Goal: Check status: Check status

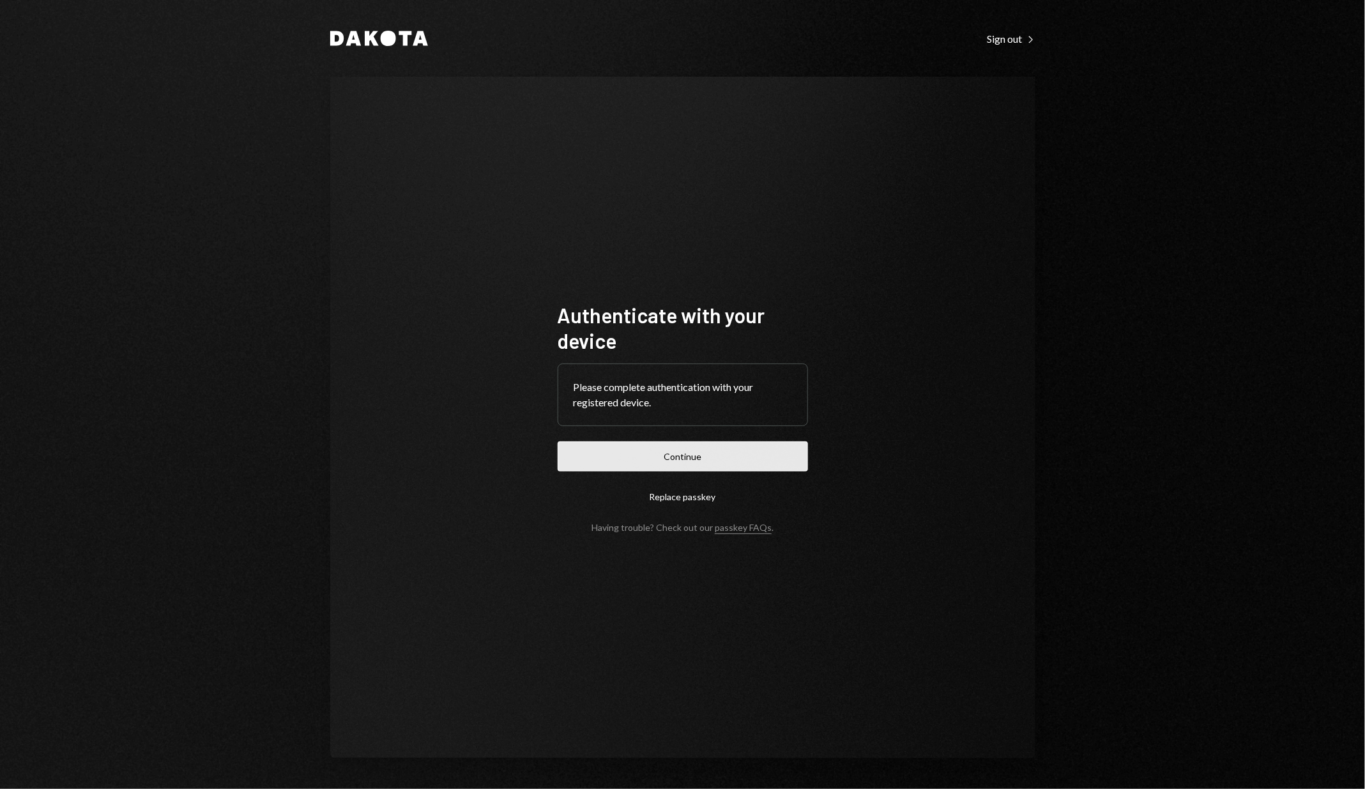
click at [717, 454] on button "Continue" at bounding box center [683, 456] width 250 height 30
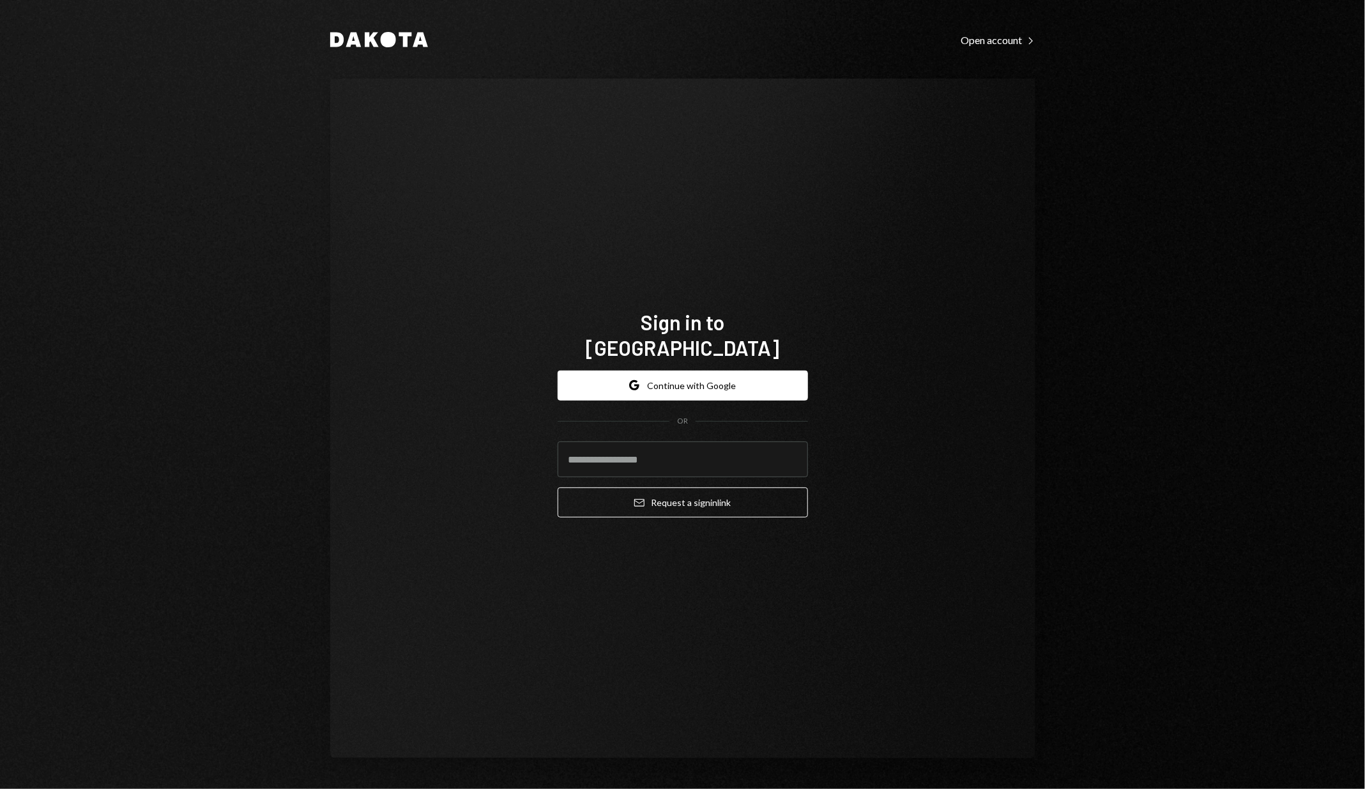
type input "**********"
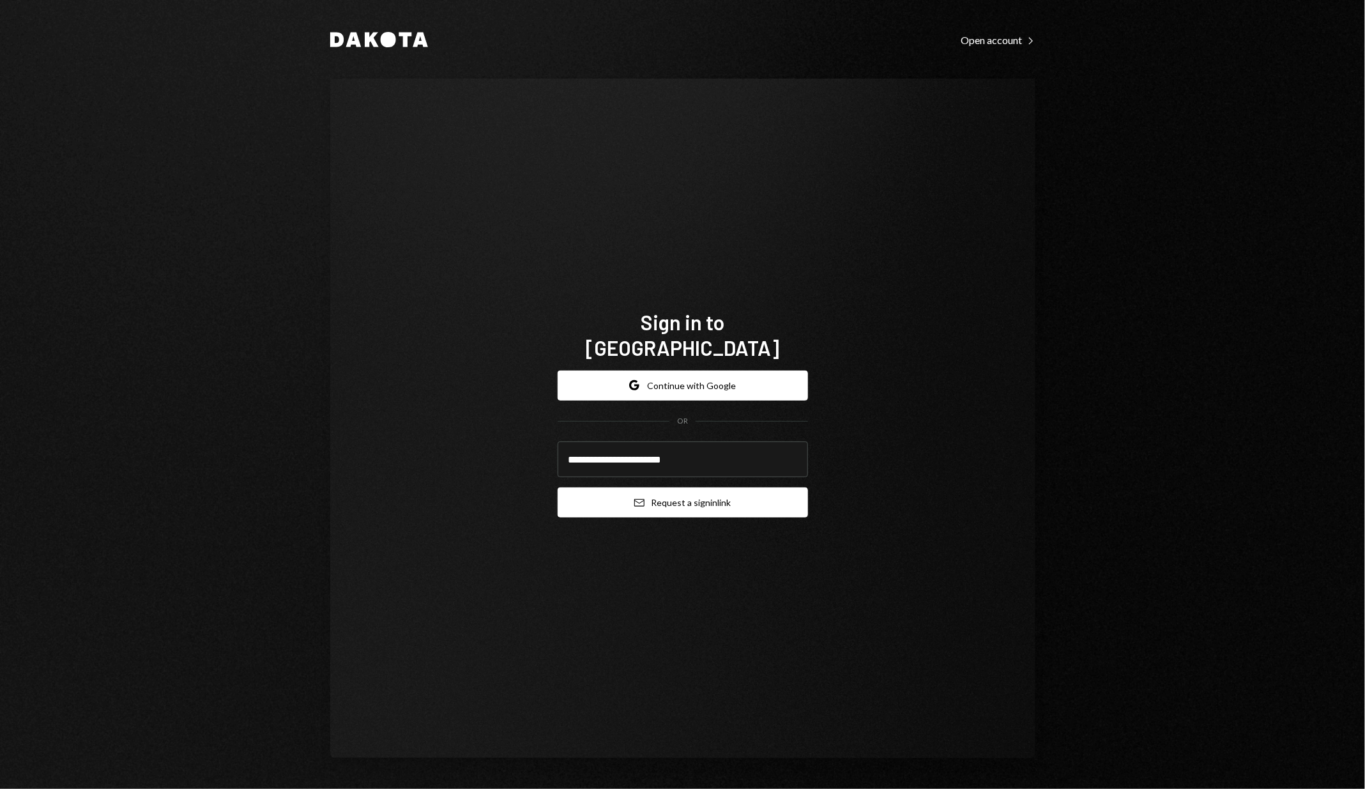
click at [698, 487] on button "Email Request a sign in link" at bounding box center [683, 502] width 250 height 30
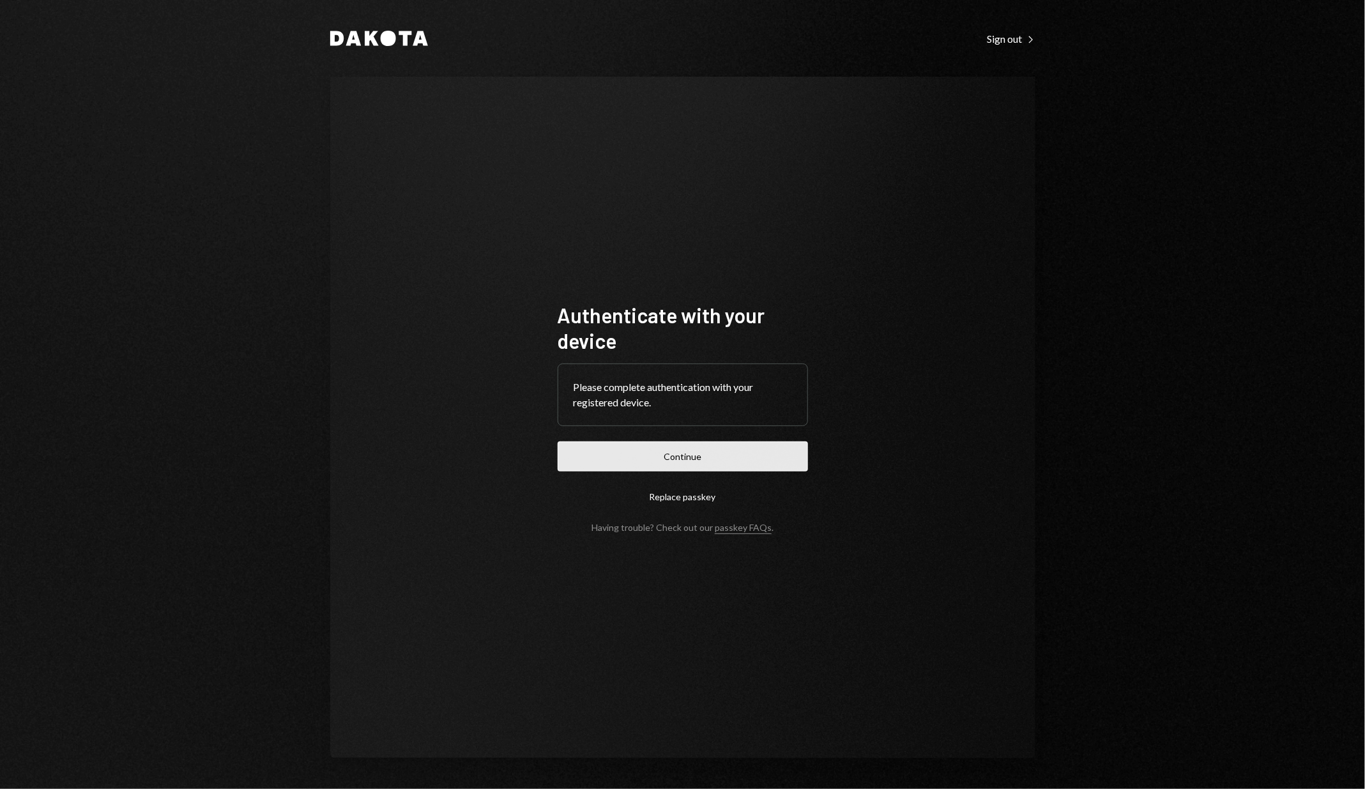
click at [647, 452] on button "Continue" at bounding box center [683, 456] width 250 height 30
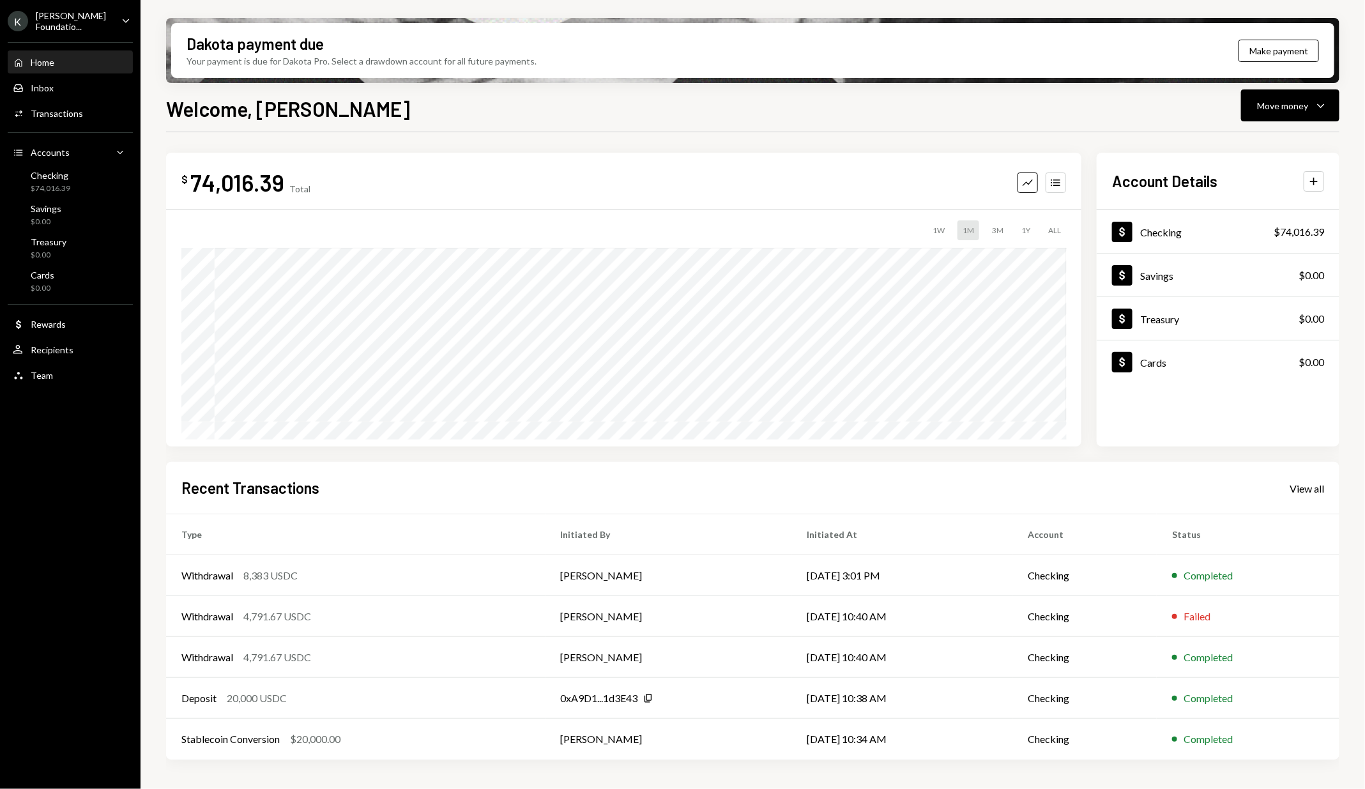
click at [532, 134] on div "$ 74,016.39 Total Graph Accounts 1W 1M 3M 1Y ALL Account Details Plus Dollar Ch…" at bounding box center [752, 458] width 1173 height 653
click at [181, 144] on div "$ 74,016.39 Total Graph Accounts 1W 1M 3M 1Y ALL Account Details Plus Dollar Ch…" at bounding box center [752, 458] width 1173 height 653
click at [58, 103] on div "Activities Transactions" at bounding box center [70, 114] width 115 height 22
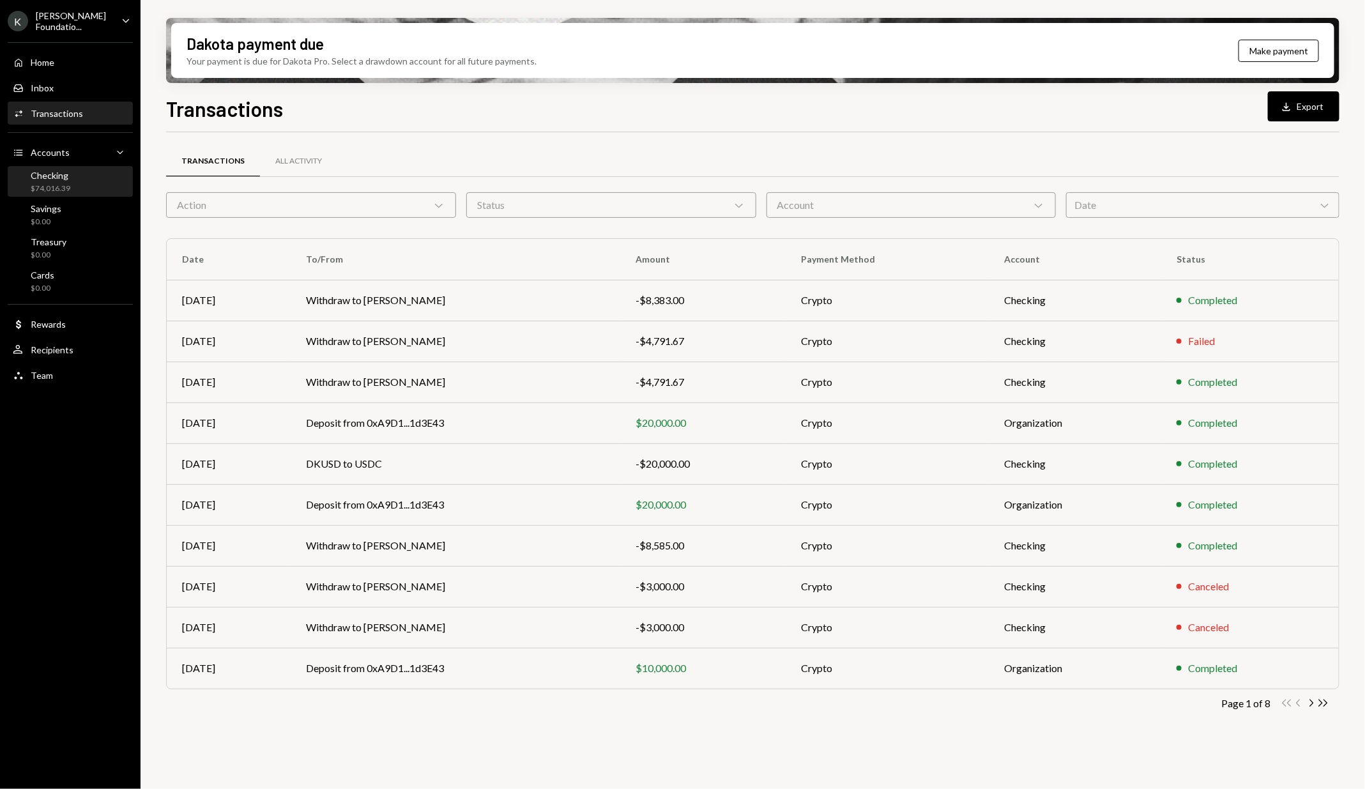
click at [75, 172] on div "Checking $74,016.39" at bounding box center [70, 182] width 115 height 24
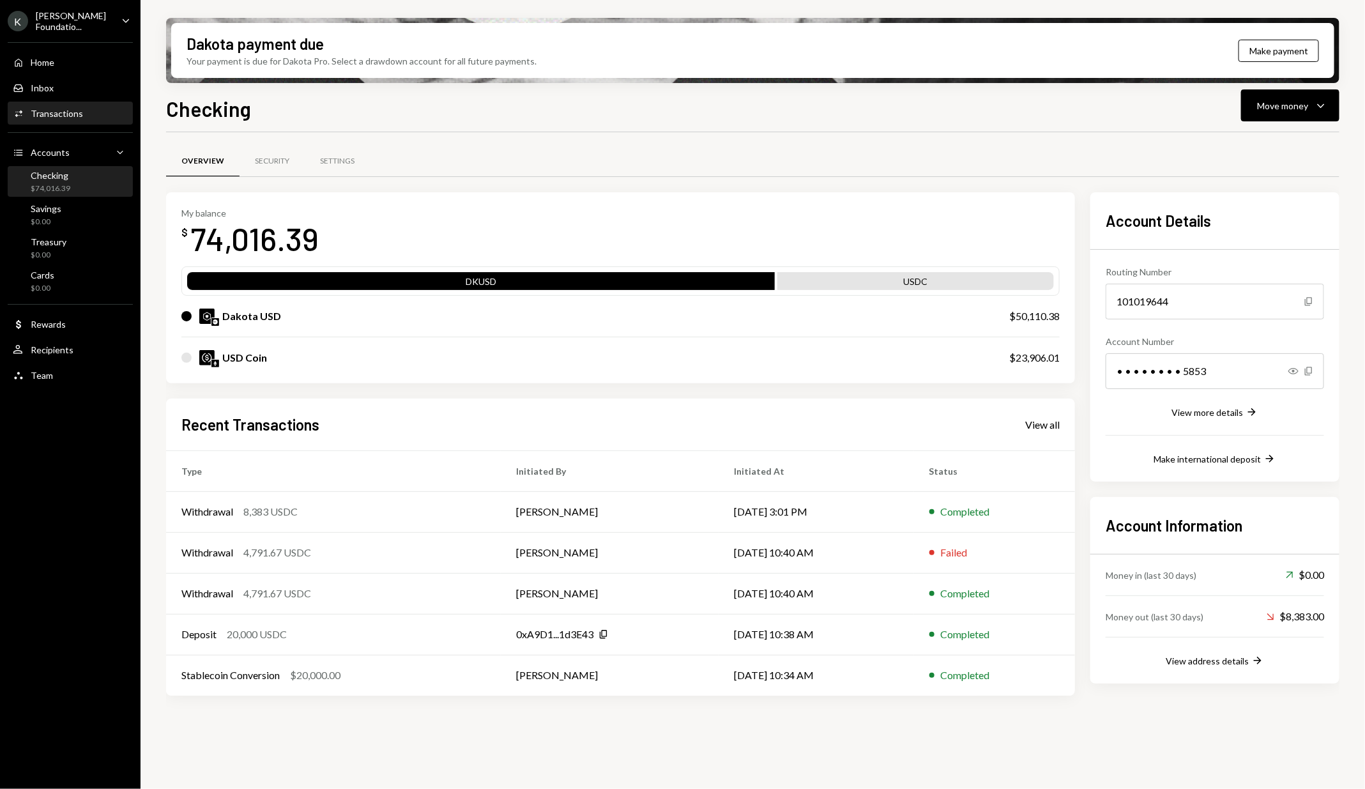
click at [92, 112] on div "Activities Transactions" at bounding box center [70, 113] width 115 height 11
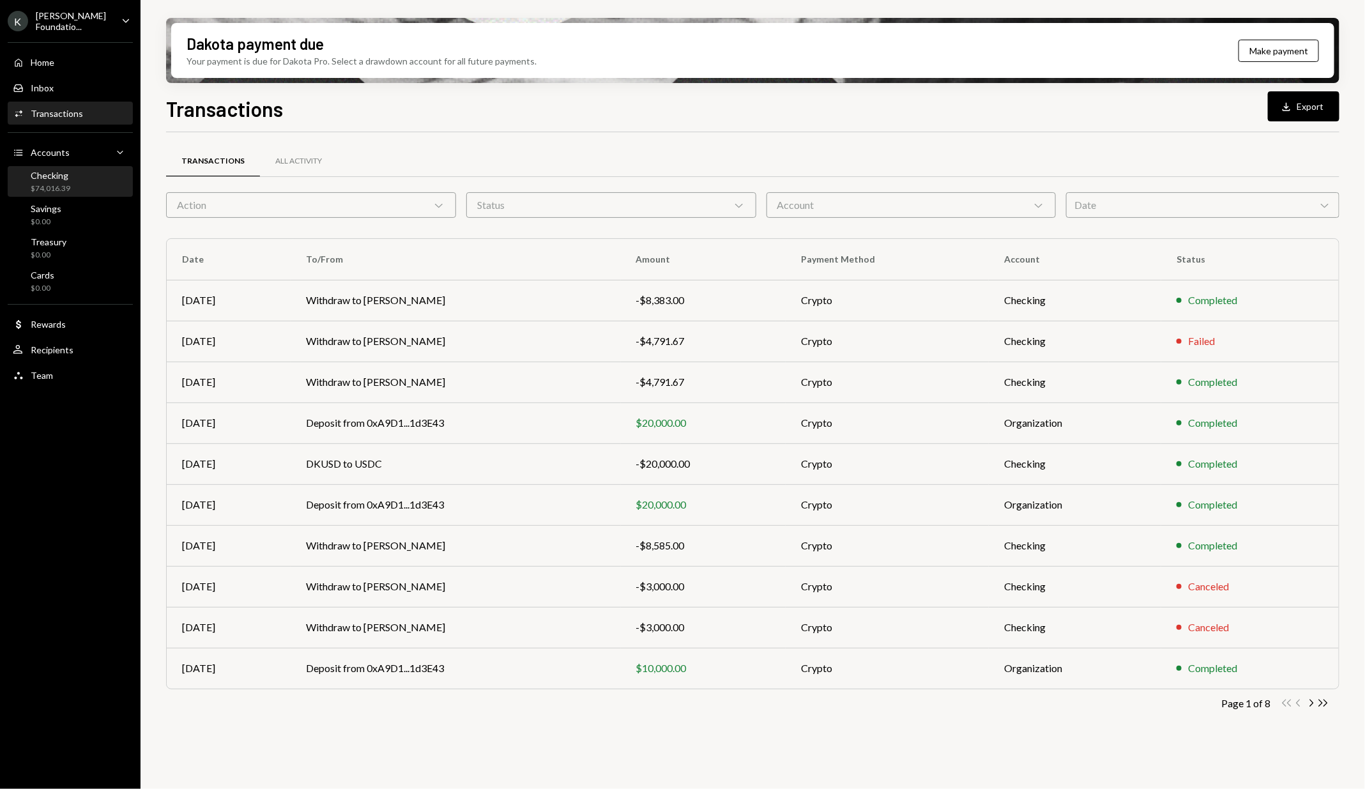
click at [90, 179] on div "Checking $74,016.39" at bounding box center [70, 182] width 115 height 24
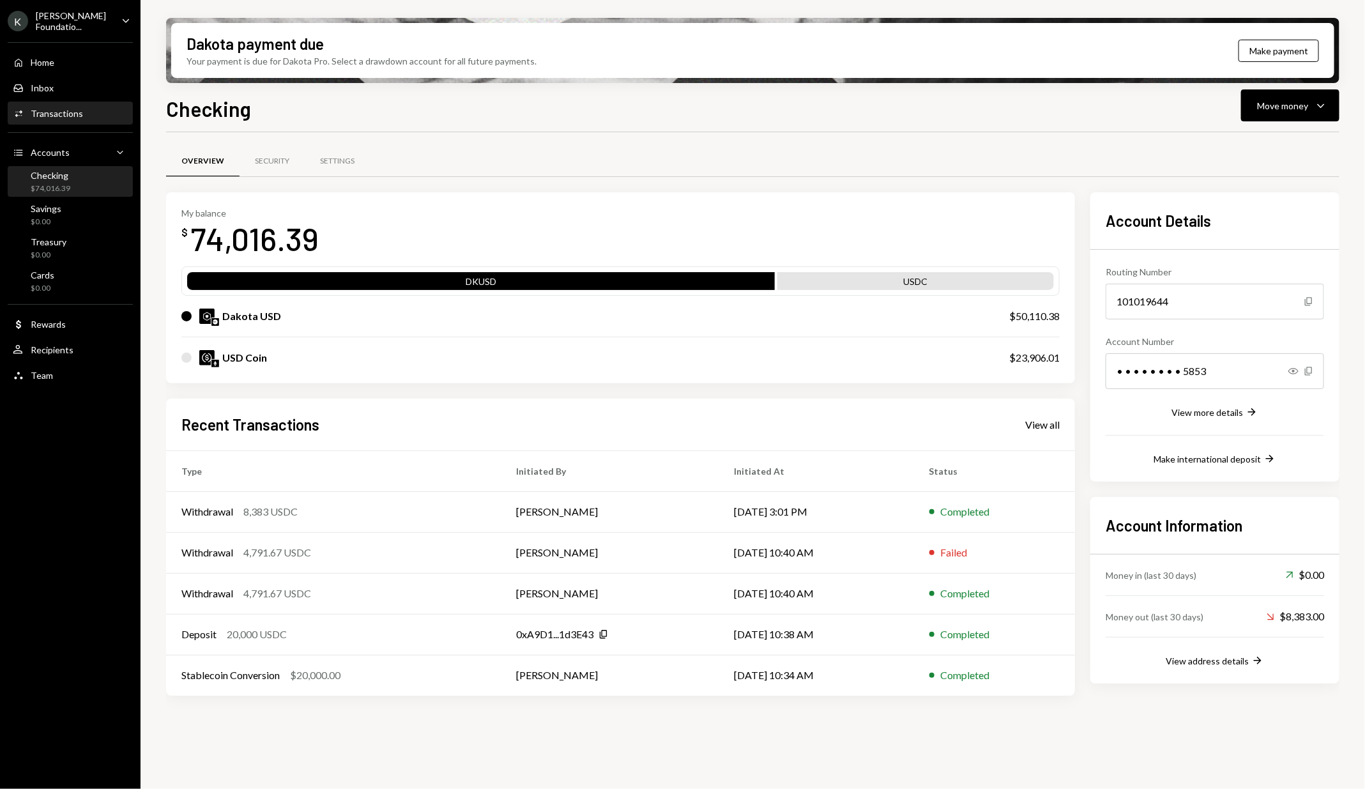
click at [100, 109] on div "Activities Transactions" at bounding box center [70, 113] width 115 height 11
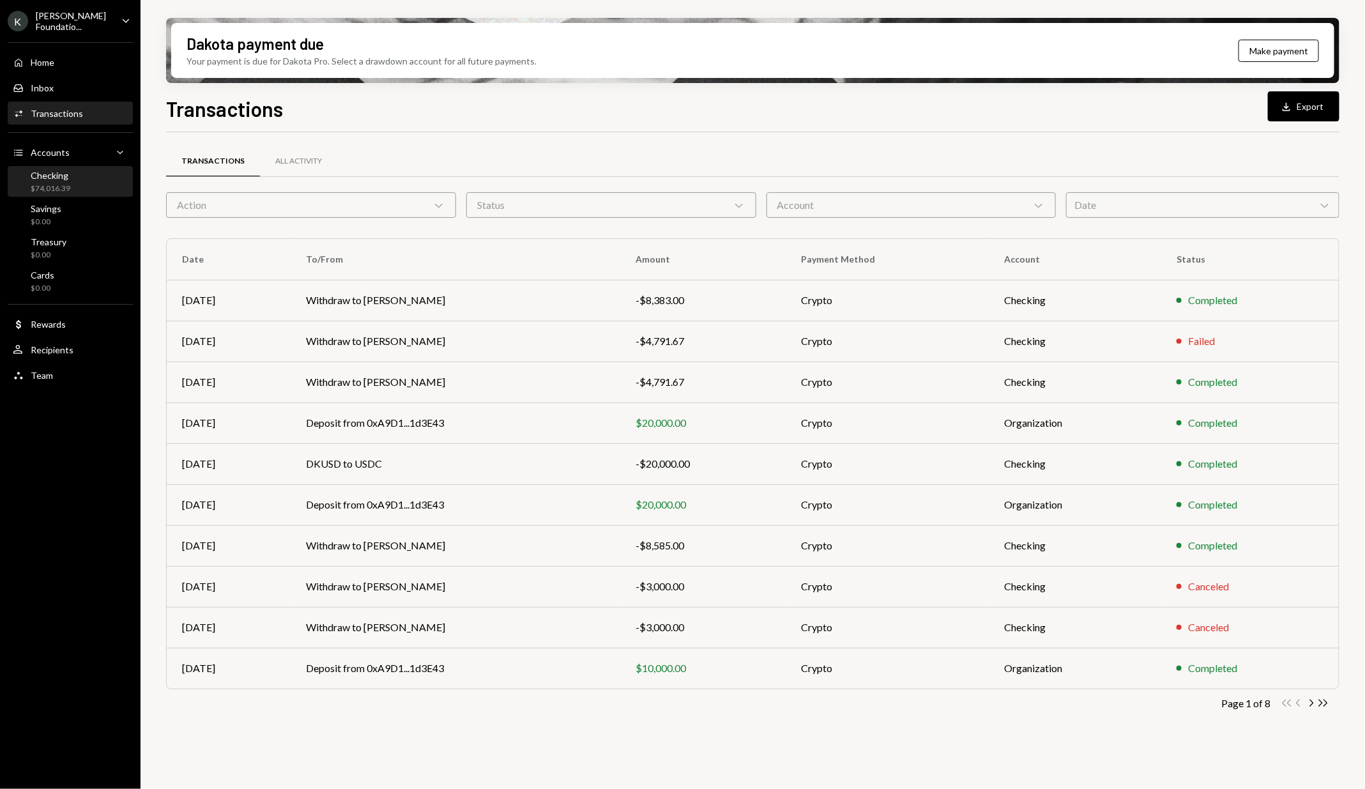
click at [89, 183] on div "Checking $74,016.39" at bounding box center [70, 182] width 115 height 24
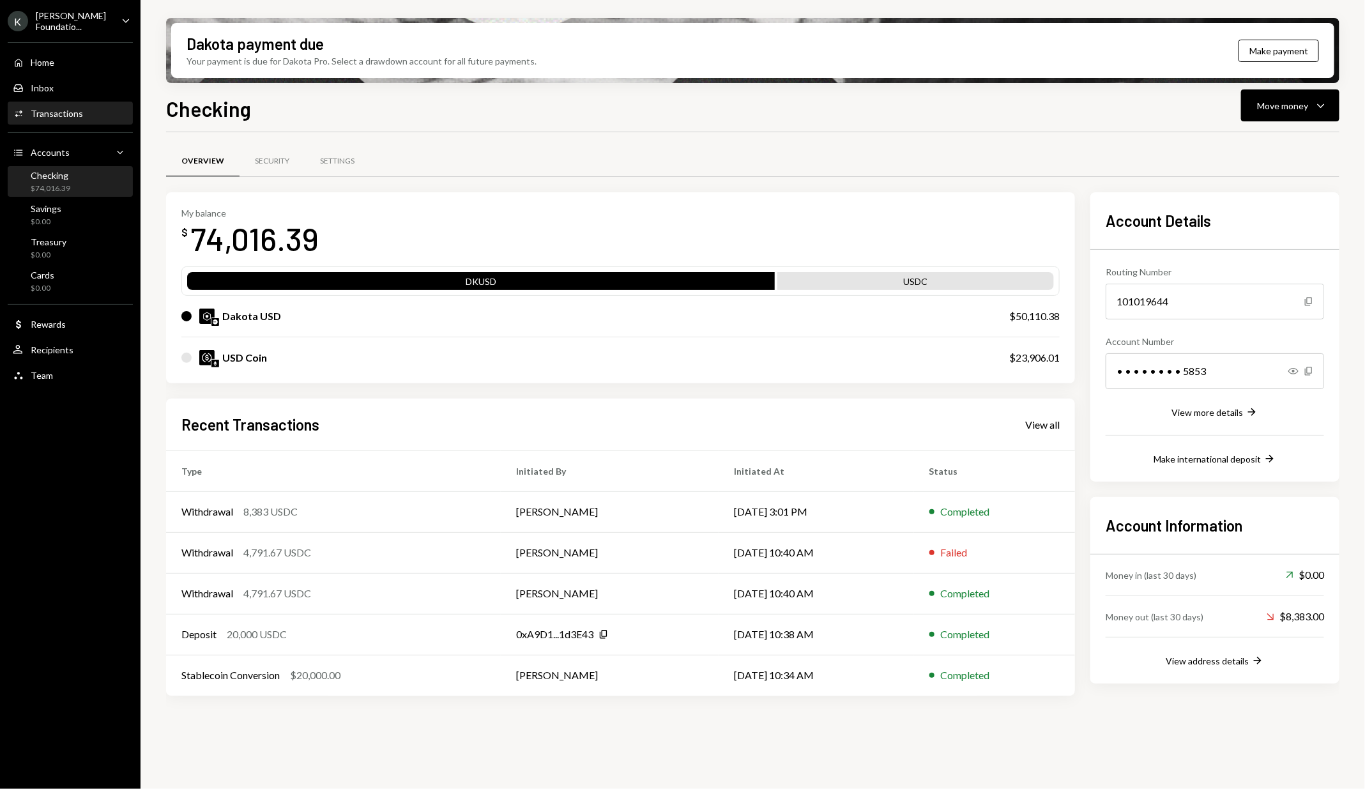
click at [109, 113] on div "Activities Transactions" at bounding box center [70, 113] width 115 height 11
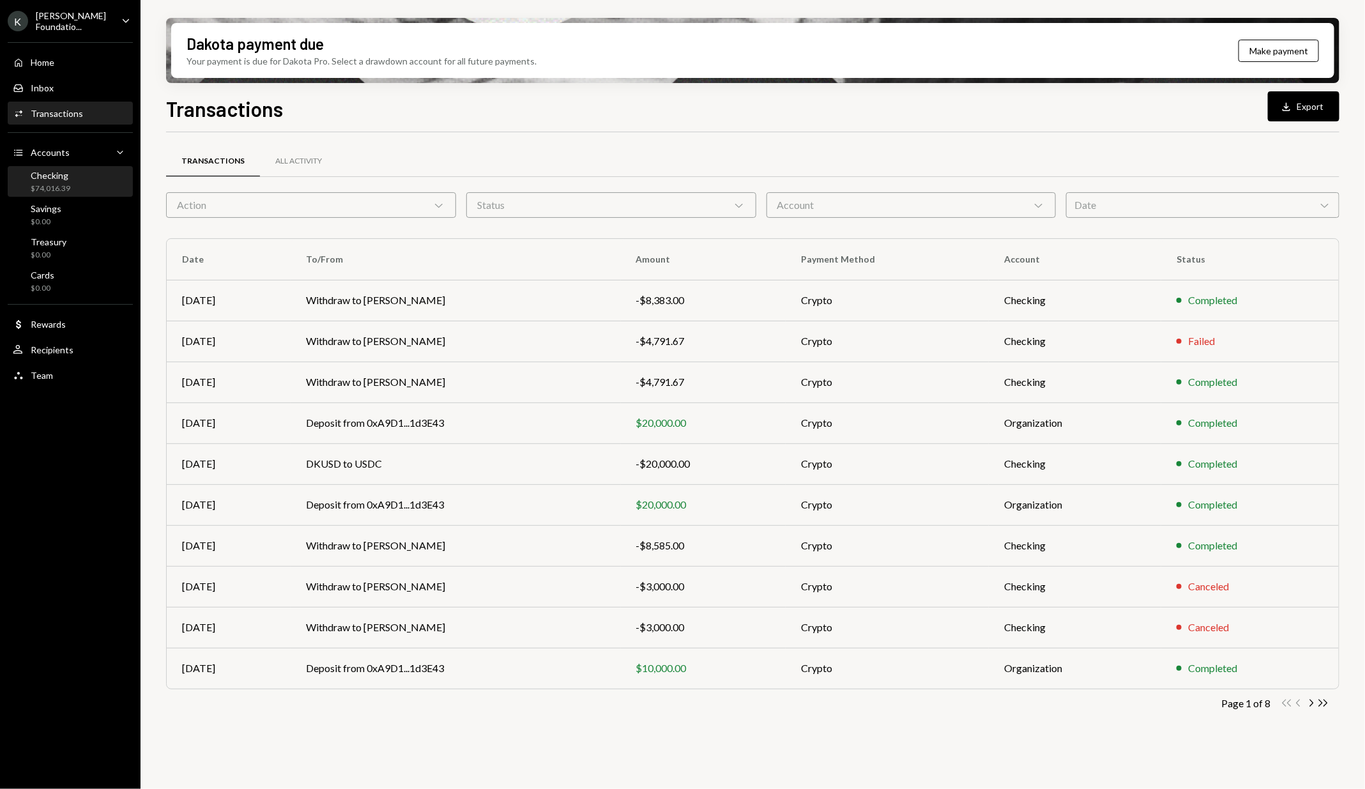
click at [99, 178] on div "Checking $74,016.39" at bounding box center [70, 182] width 115 height 24
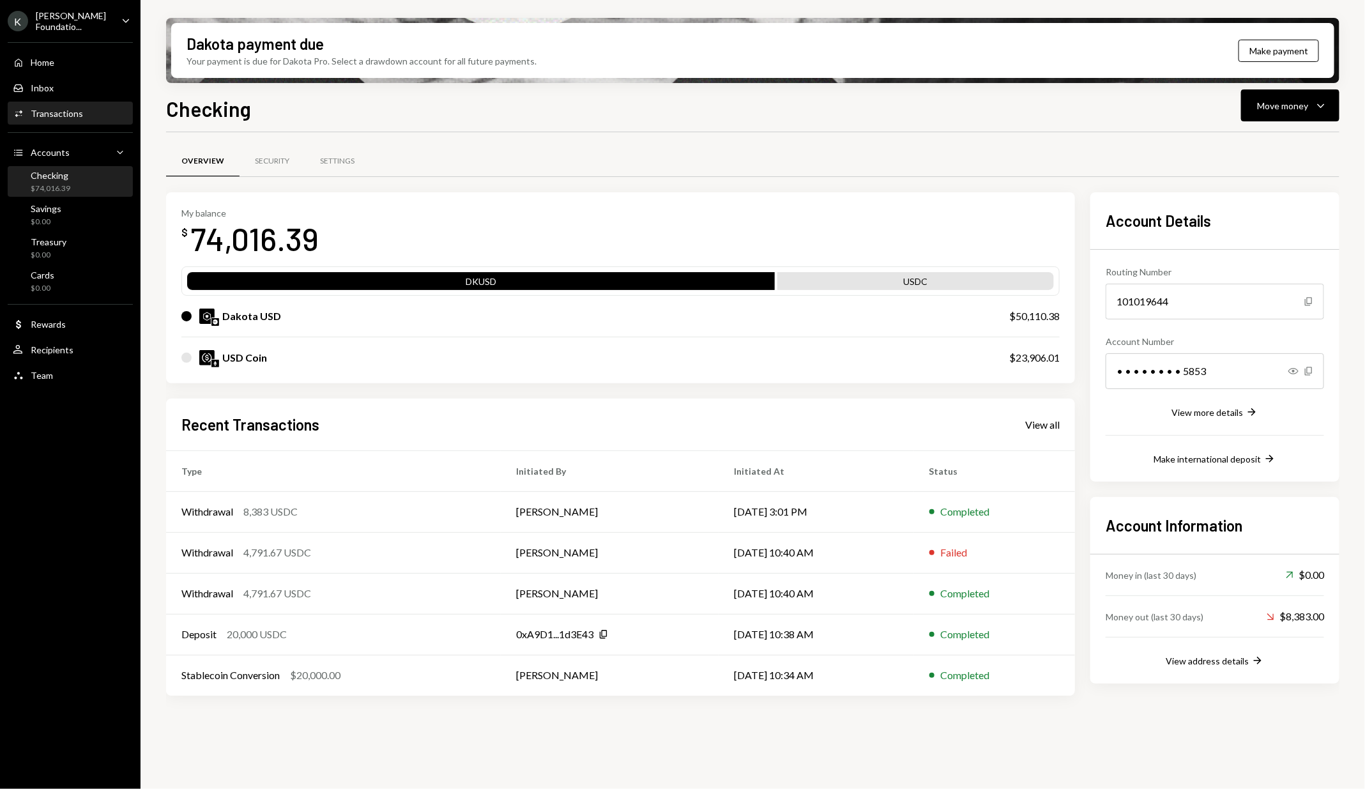
click at [111, 117] on div "Activities Transactions" at bounding box center [70, 113] width 115 height 11
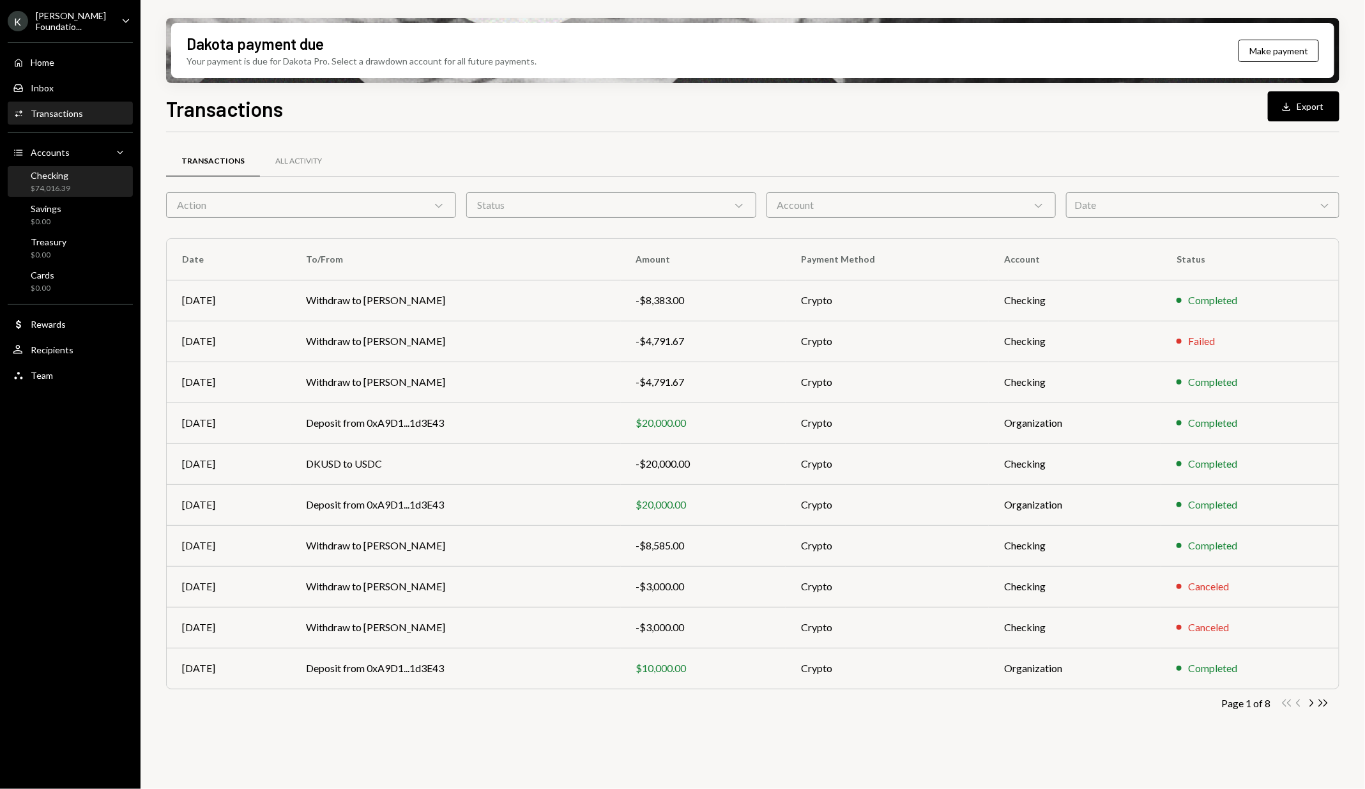
click at [101, 188] on div "Checking $74,016.39" at bounding box center [70, 182] width 115 height 24
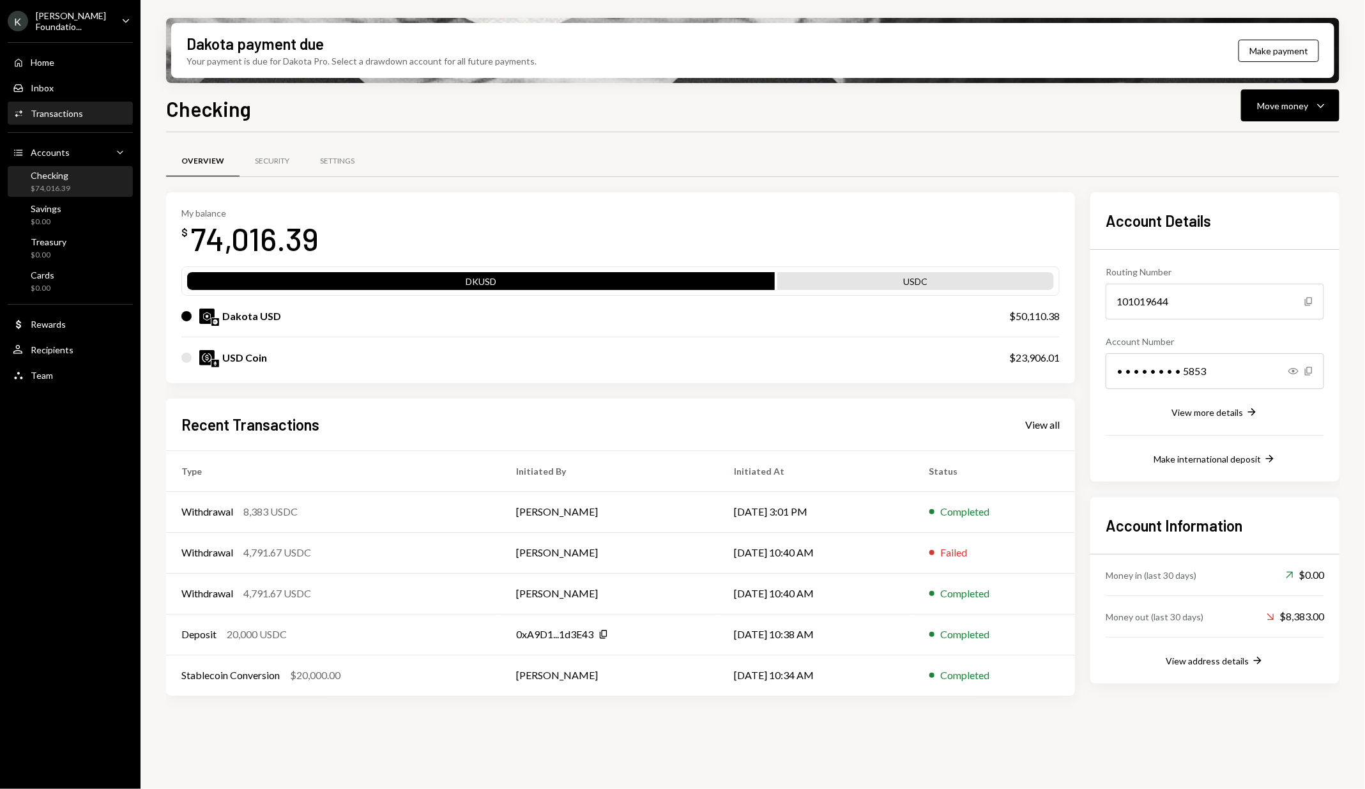
click at [108, 116] on div "Activities Transactions" at bounding box center [70, 113] width 115 height 11
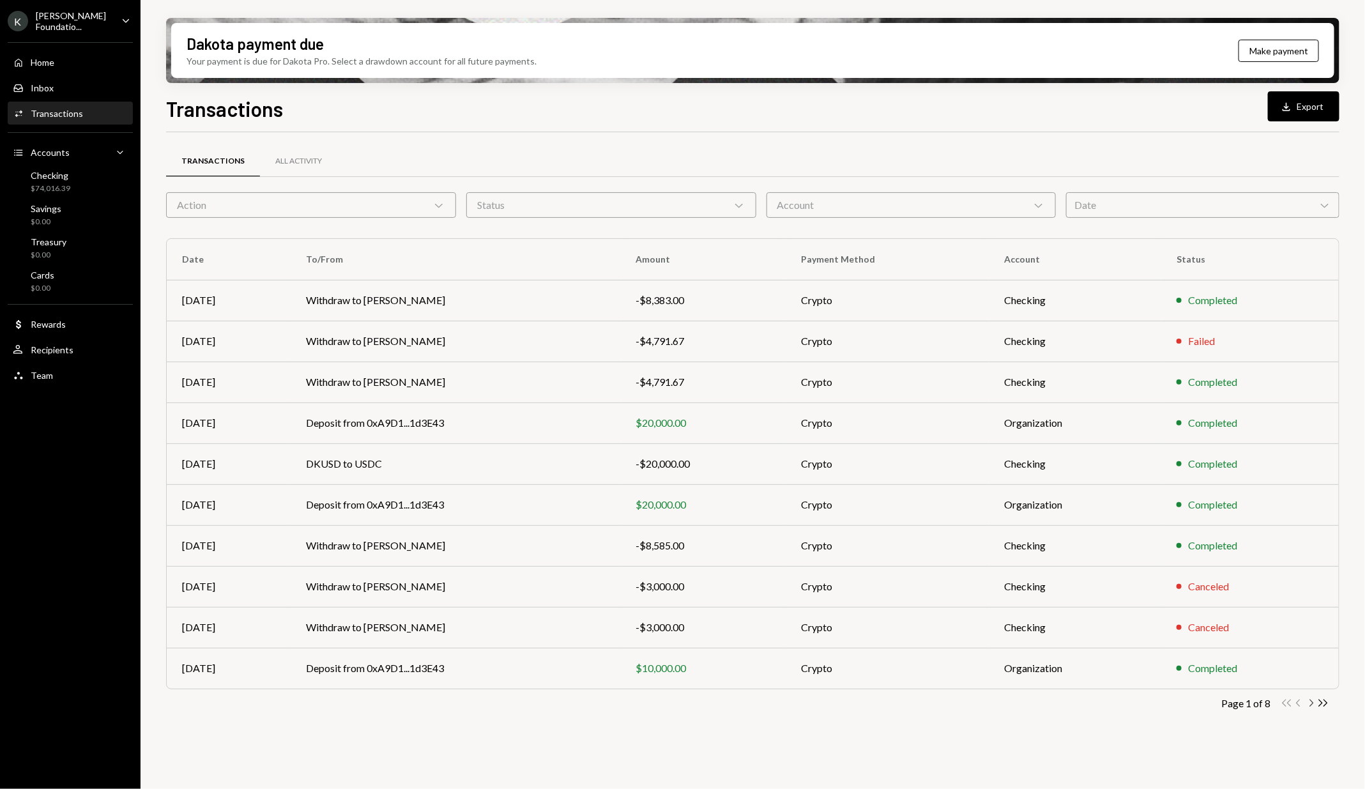
click at [1311, 701] on icon "Chevron Right" at bounding box center [1311, 703] width 12 height 12
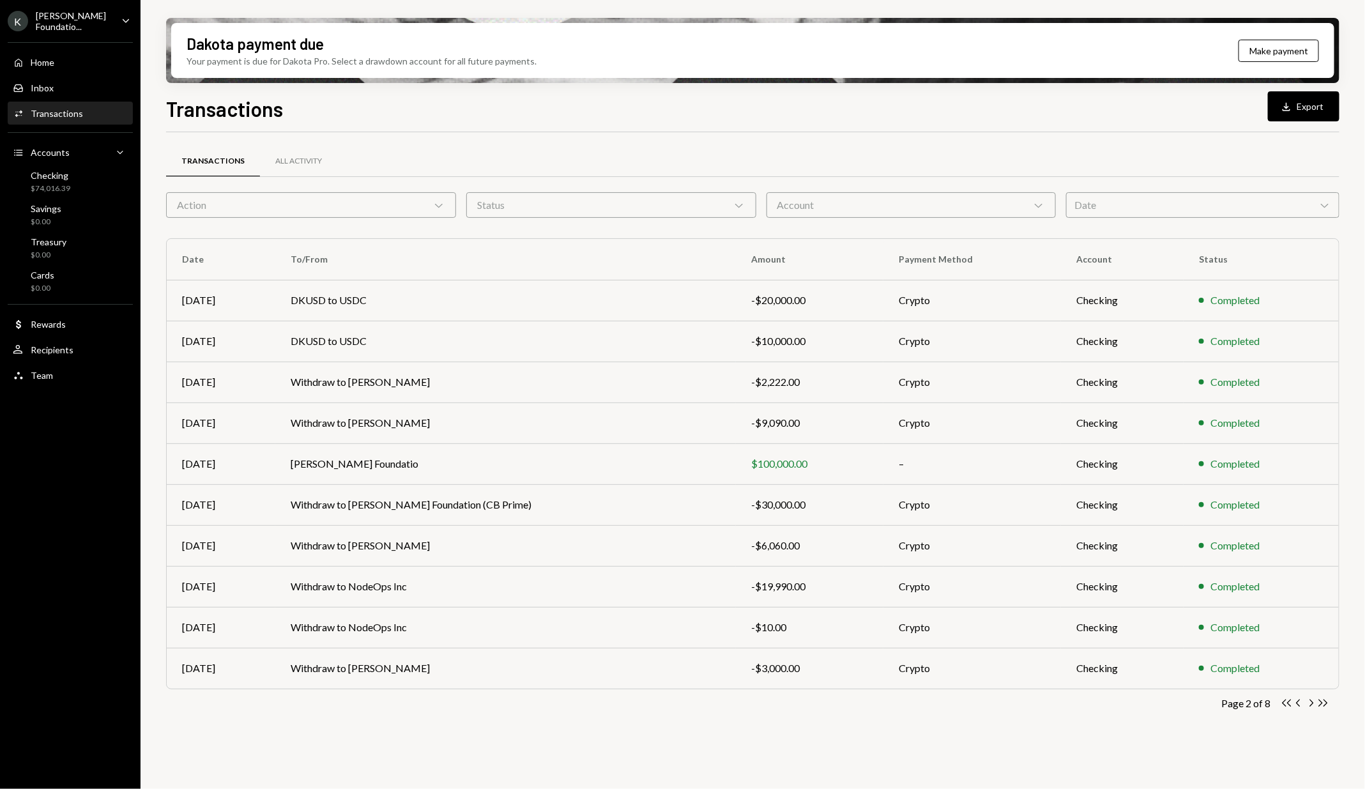
click at [1311, 701] on icon "Chevron Right" at bounding box center [1311, 703] width 12 height 12
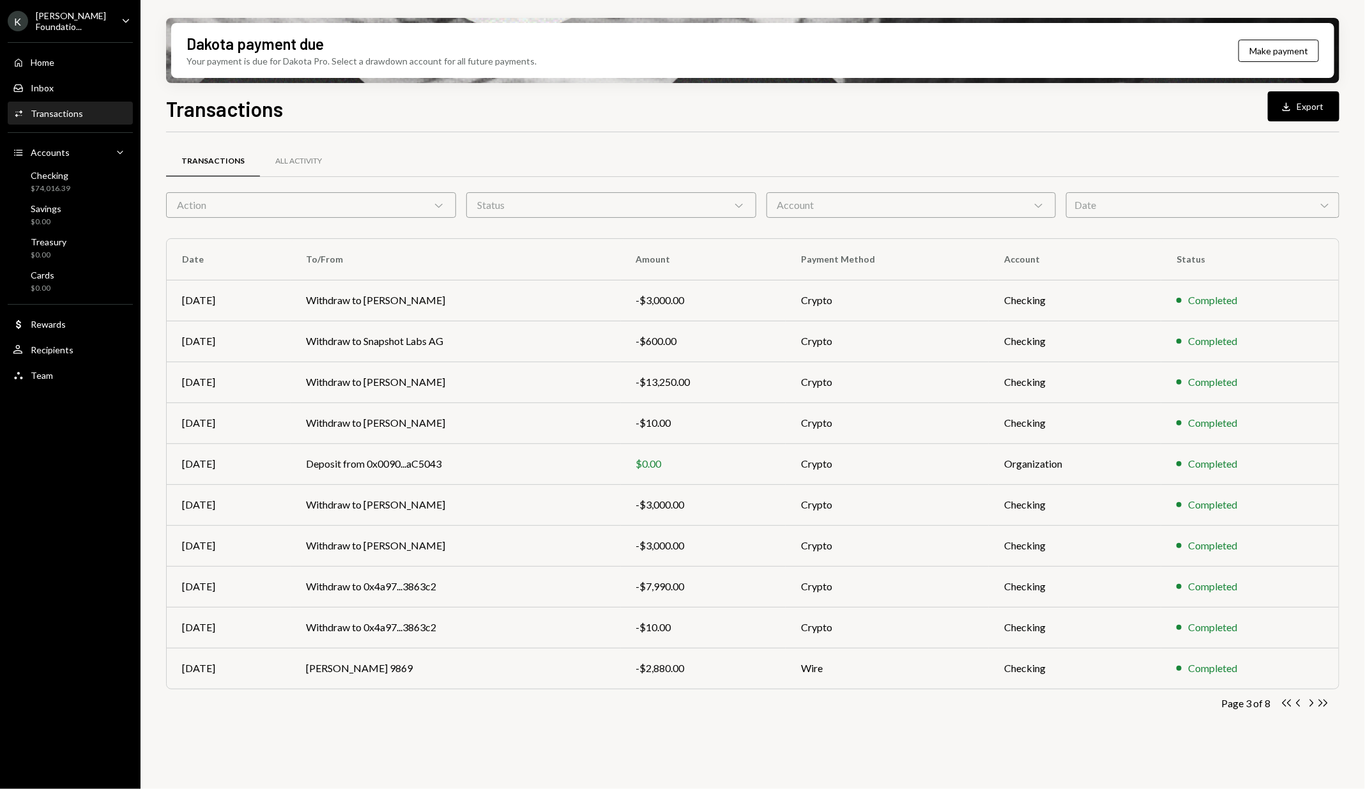
click at [1311, 701] on icon "Chevron Right" at bounding box center [1311, 703] width 12 height 12
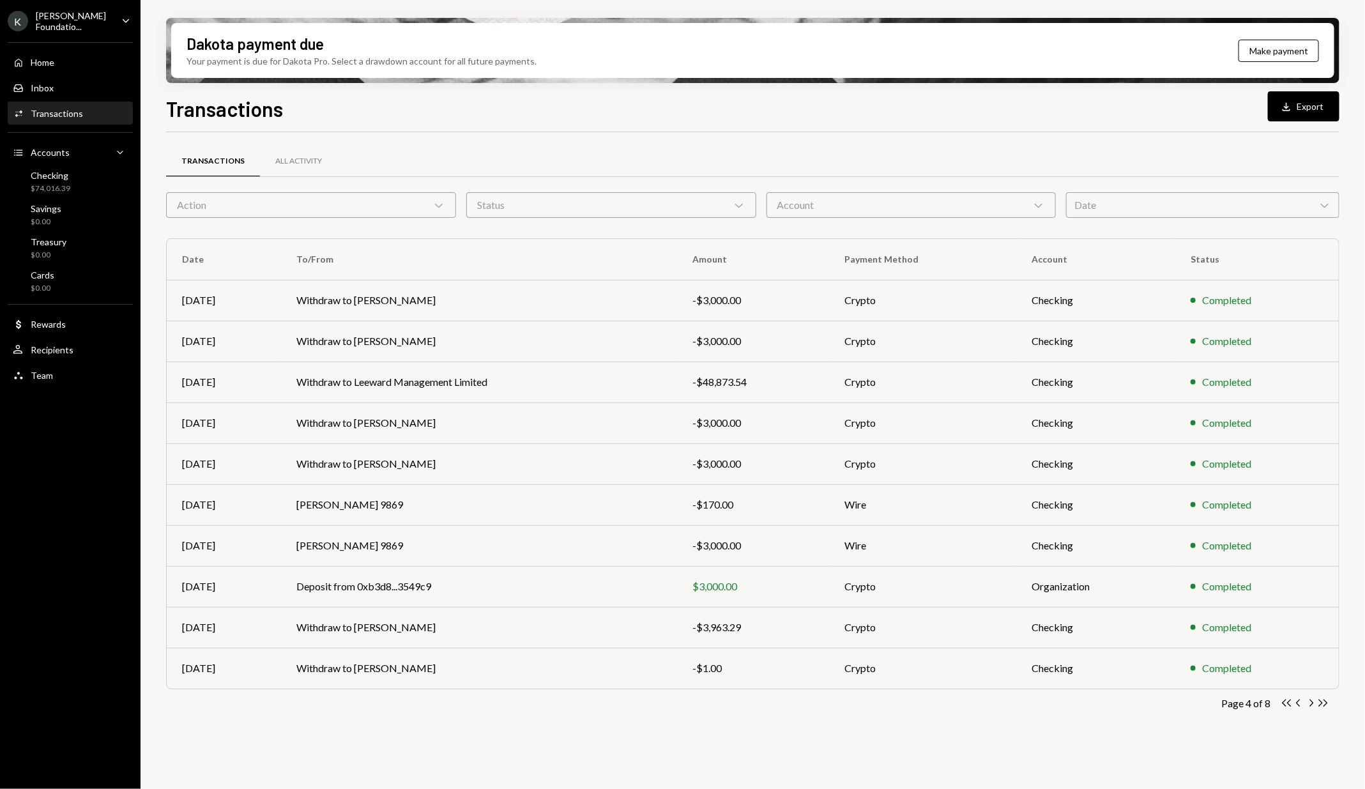
click at [1311, 701] on icon "Chevron Right" at bounding box center [1311, 703] width 12 height 12
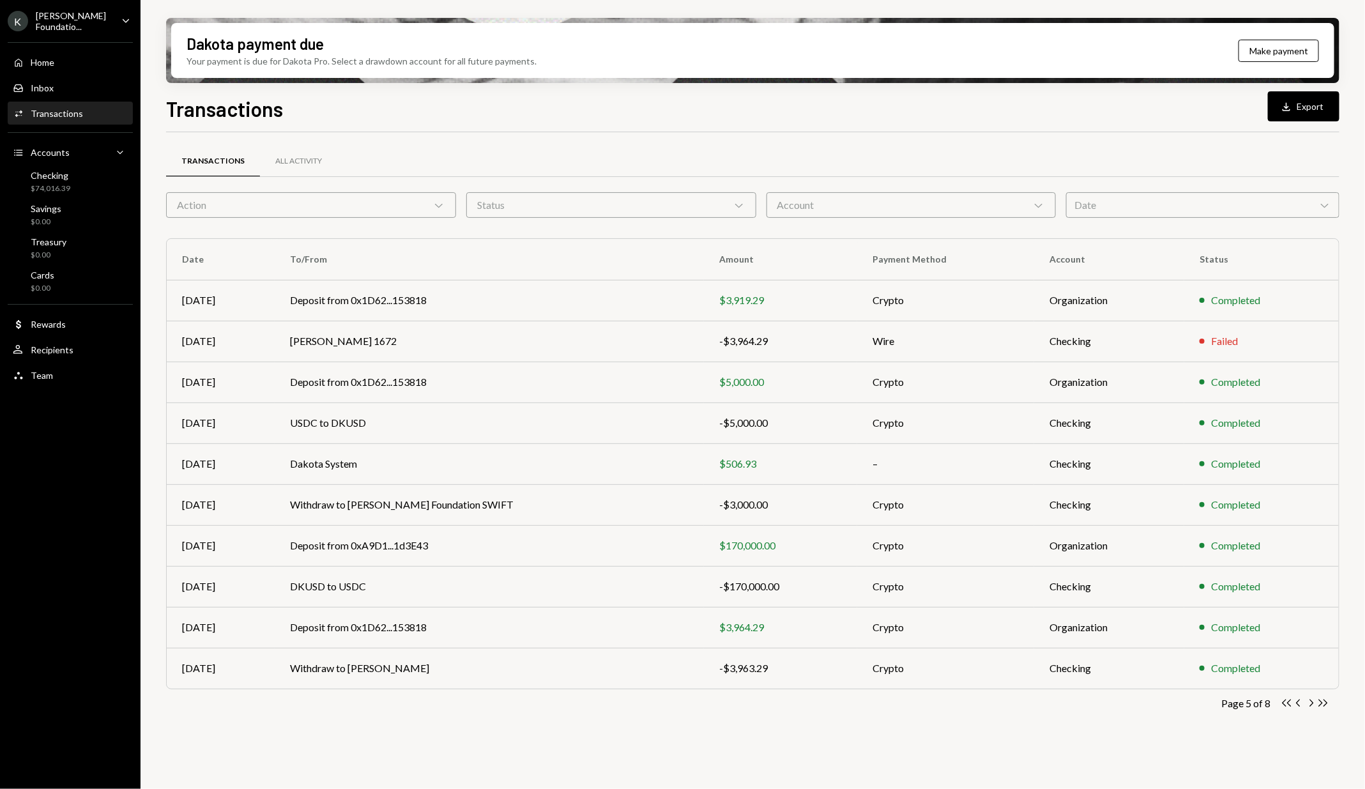
click at [1311, 701] on icon "Chevron Right" at bounding box center [1311, 703] width 12 height 12
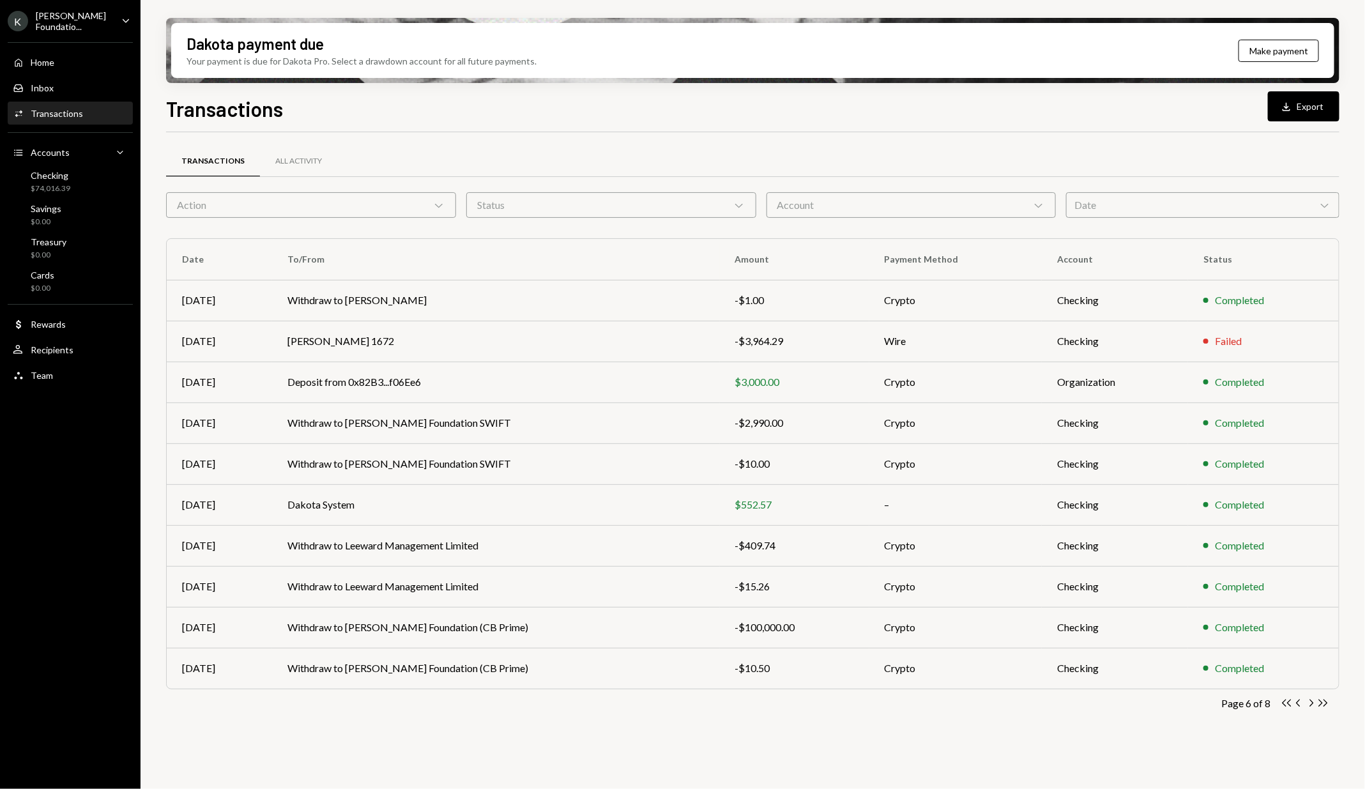
click at [1311, 701] on icon "Chevron Right" at bounding box center [1311, 703] width 12 height 12
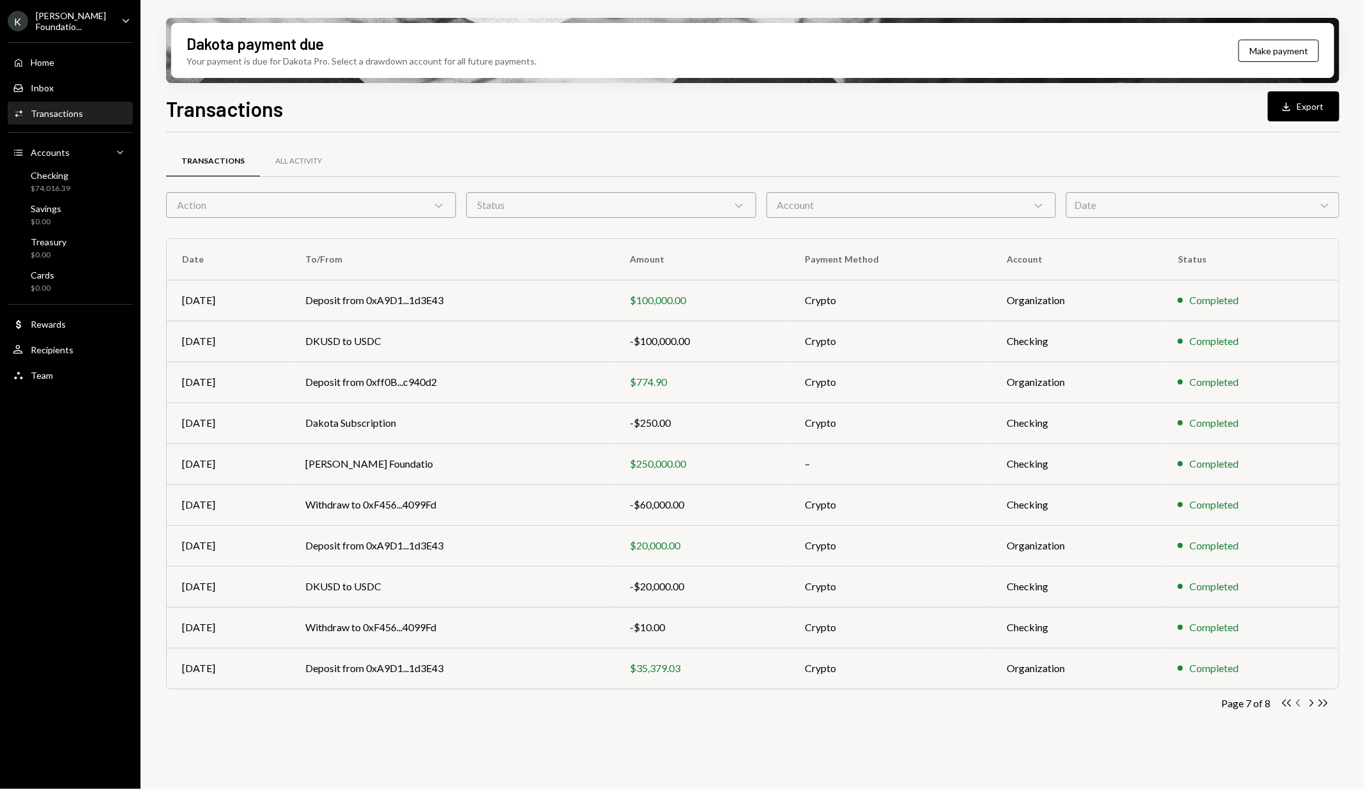
click at [1298, 704] on icon "Chevron Left" at bounding box center [1299, 703] width 12 height 12
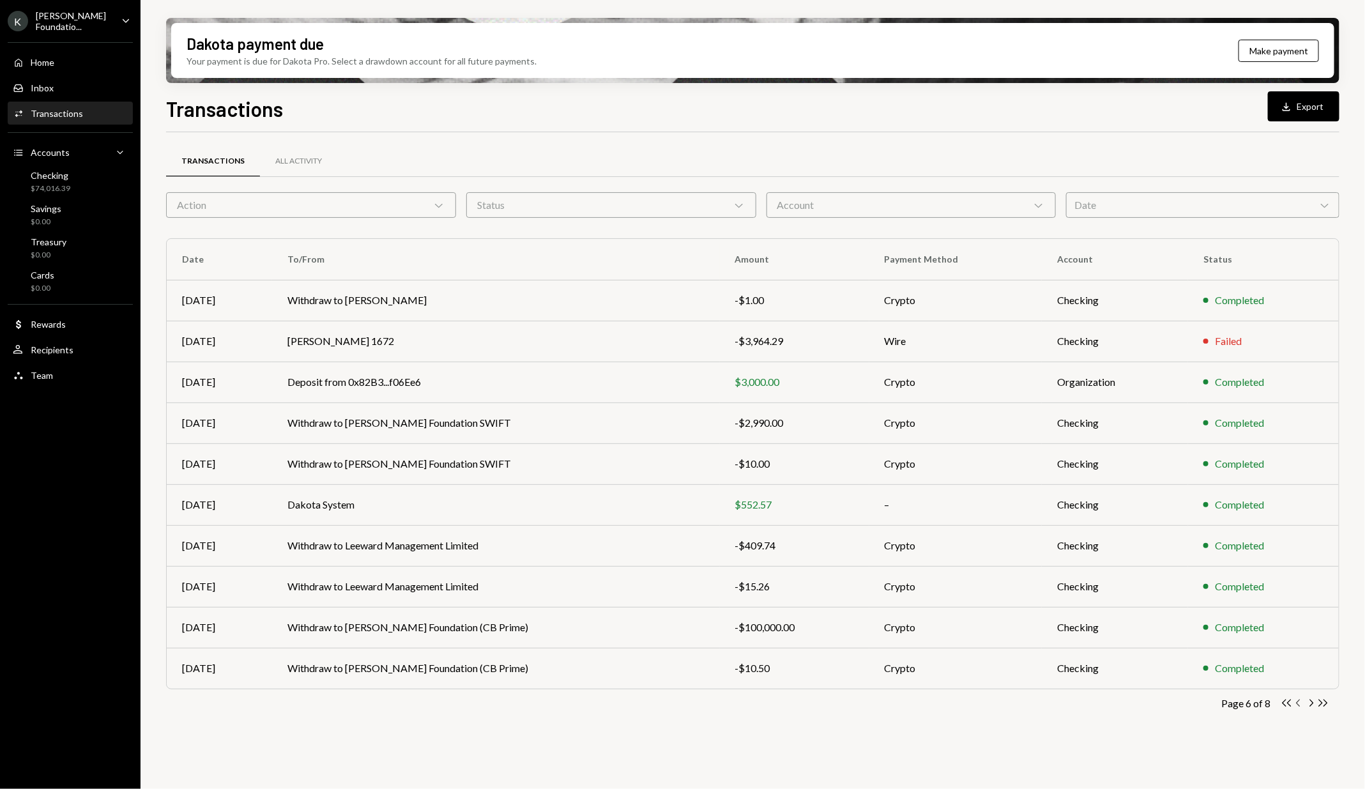
click at [1298, 704] on icon "Chevron Left" at bounding box center [1299, 703] width 12 height 12
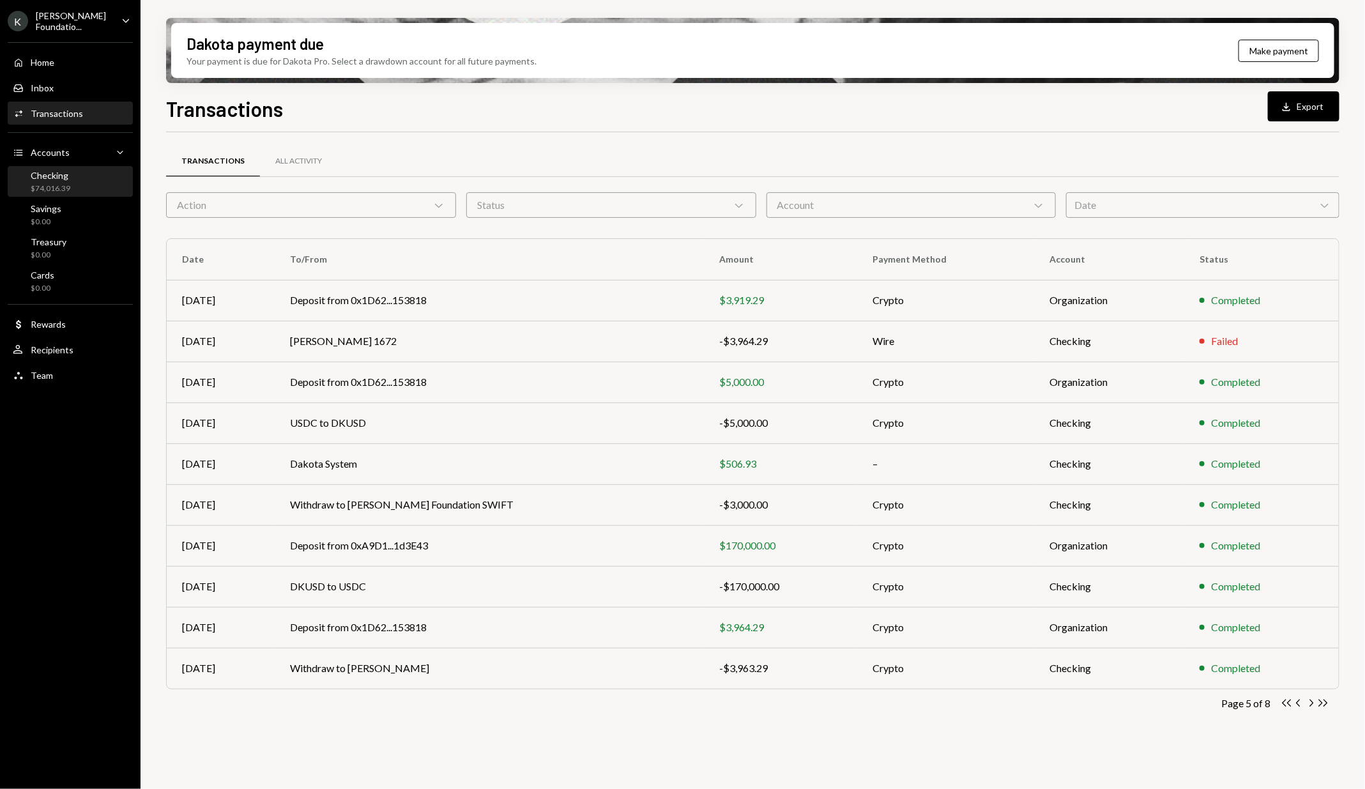
click at [75, 174] on div "Checking $74,016.39" at bounding box center [70, 182] width 115 height 24
